Goal: Transaction & Acquisition: Purchase product/service

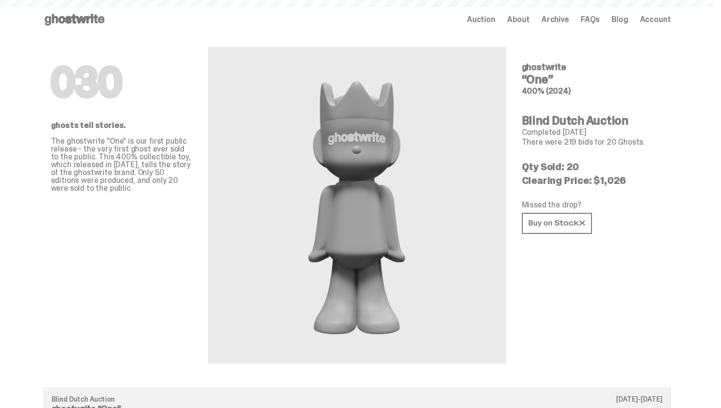
click at [74, 16] on icon at bounding box center [74, 20] width 63 height 16
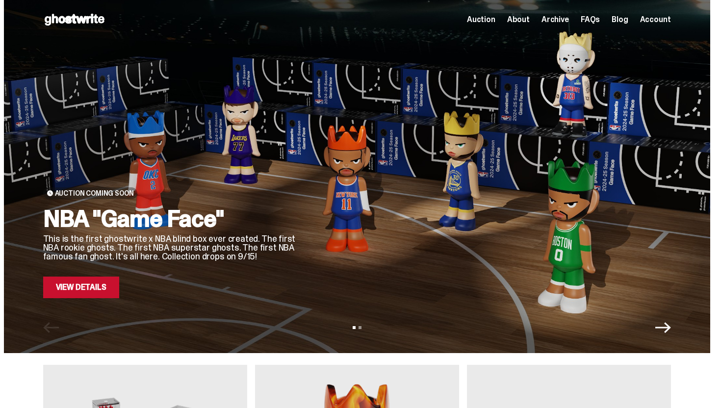
click at [273, 173] on div "Auction Coming Soon NBA "Game Face" This is the first ghostwrite x NBA blind bo…" at bounding box center [170, 164] width 255 height 268
click at [77, 304] on div "Auction Coming Soon NBA "Game Face" This is the first ghostwrite x NBA blind bo…" at bounding box center [357, 176] width 706 height 353
click at [110, 288] on link "View Details" at bounding box center [81, 288] width 76 height 22
